Goal: Transaction & Acquisition: Purchase product/service

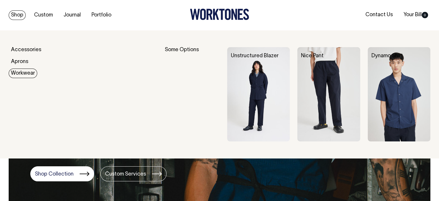
click at [258, 100] on img at bounding box center [258, 94] width 63 height 94
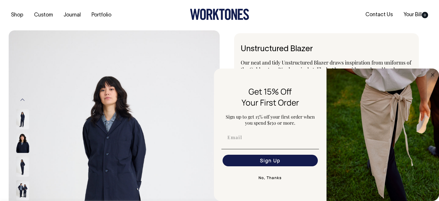
click at [282, 177] on button "No, Thanks" at bounding box center [271, 178] width 98 height 12
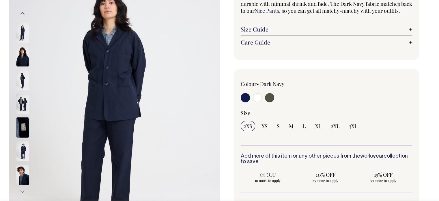
scroll to position [87, 0]
click at [257, 102] on input "radio" at bounding box center [257, 97] width 9 height 9
radio input "true"
select select "Off-White"
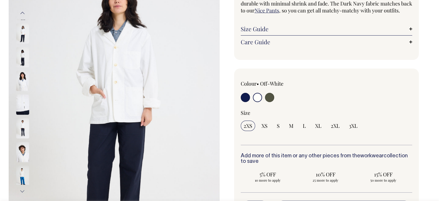
click at [269, 102] on input "radio" at bounding box center [269, 97] width 9 height 9
radio input "true"
select select "Olive"
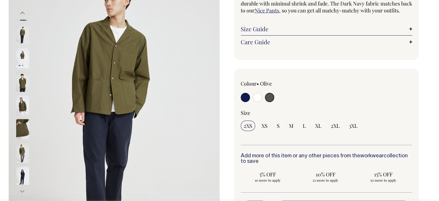
scroll to position [87, 0]
click at [411, 32] on link "Size Guide" at bounding box center [327, 28] width 172 height 7
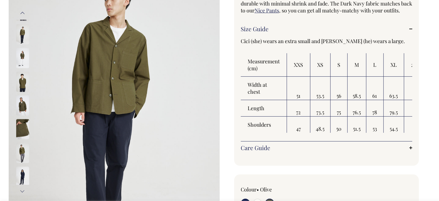
click at [18, 101] on img at bounding box center [22, 105] width 13 height 20
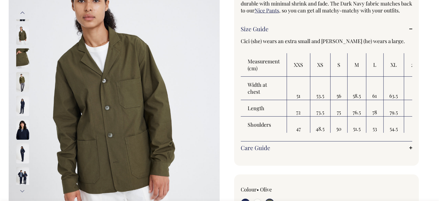
click at [21, 130] on img at bounding box center [22, 129] width 13 height 20
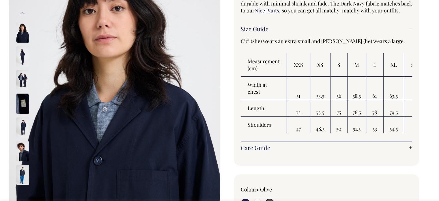
click at [19, 151] on img at bounding box center [22, 151] width 13 height 20
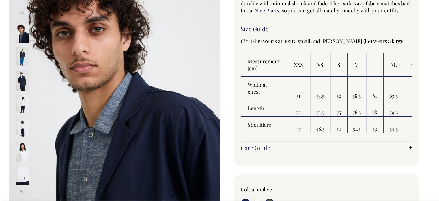
click at [25, 156] on img at bounding box center [22, 151] width 13 height 20
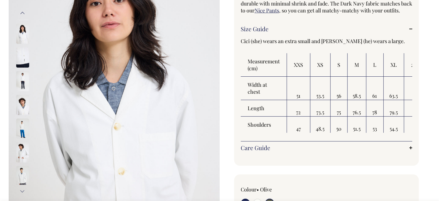
click at [21, 153] on img at bounding box center [22, 152] width 13 height 20
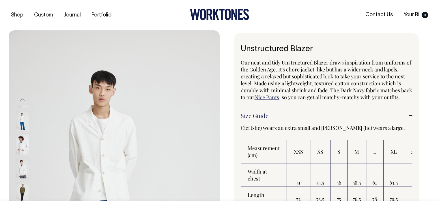
scroll to position [0, 0]
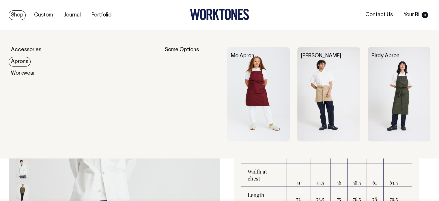
click at [25, 62] on link "Aprons" at bounding box center [20, 62] width 22 height 10
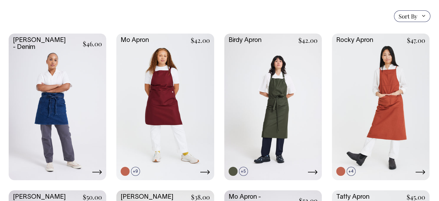
scroll to position [144, 0]
click at [279, 109] on link at bounding box center [273, 105] width 98 height 145
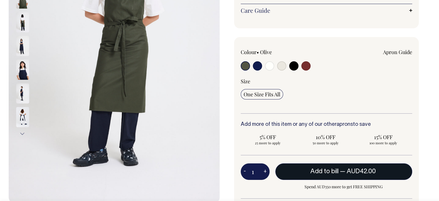
scroll to position [144, 0]
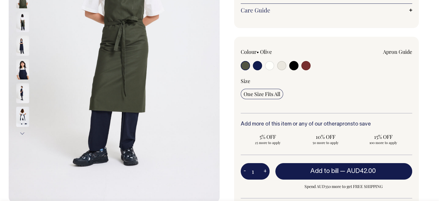
click at [305, 64] on input "radio" at bounding box center [306, 65] width 9 height 9
radio input "true"
select select "Burgundy"
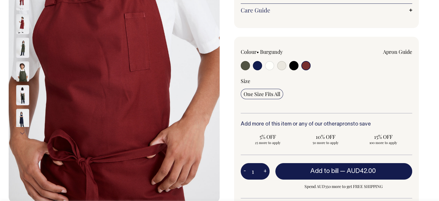
click at [282, 65] on input "radio" at bounding box center [281, 65] width 9 height 9
radio input "true"
select select "Natural"
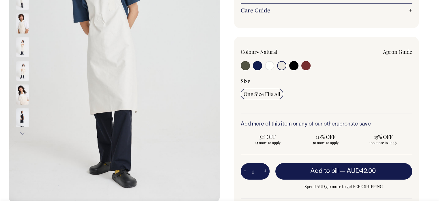
click at [258, 66] on input "radio" at bounding box center [257, 65] width 9 height 9
radio input "true"
select select "Dark Navy"
